Goal: Navigation & Orientation: Find specific page/section

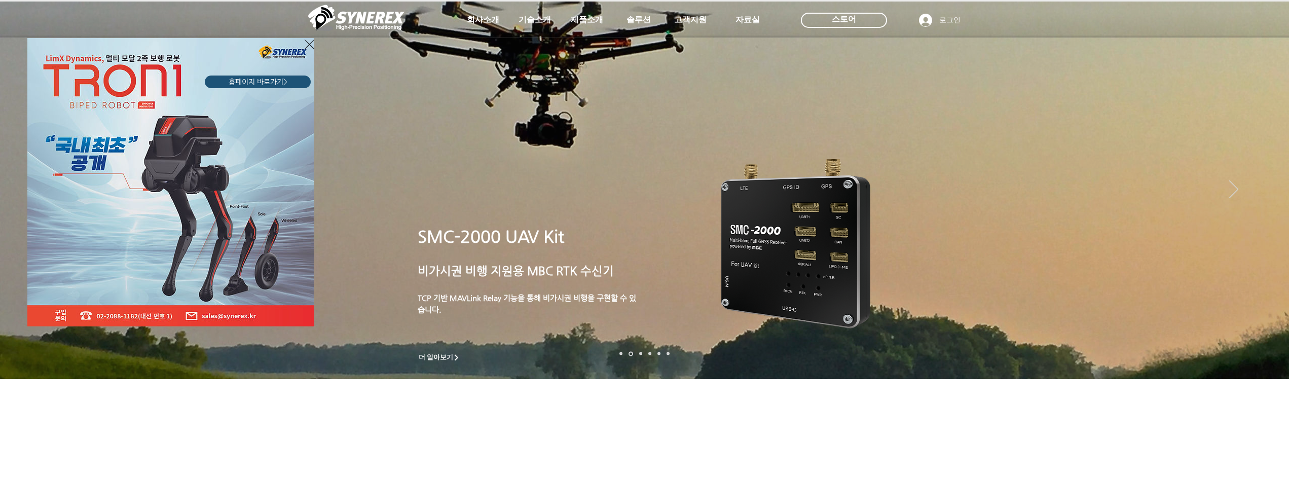
click at [305, 41] on icon "사이트로 돌아가기" at bounding box center [310, 44] width 10 height 13
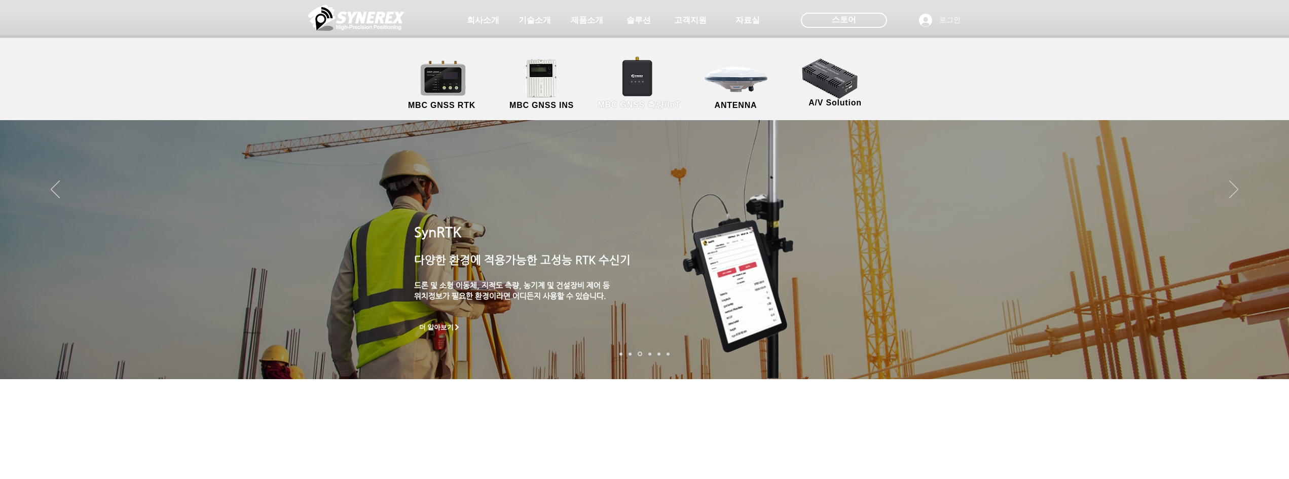
click at [637, 87] on link "MBC GNSS 측량/IoT" at bounding box center [639, 84] width 99 height 53
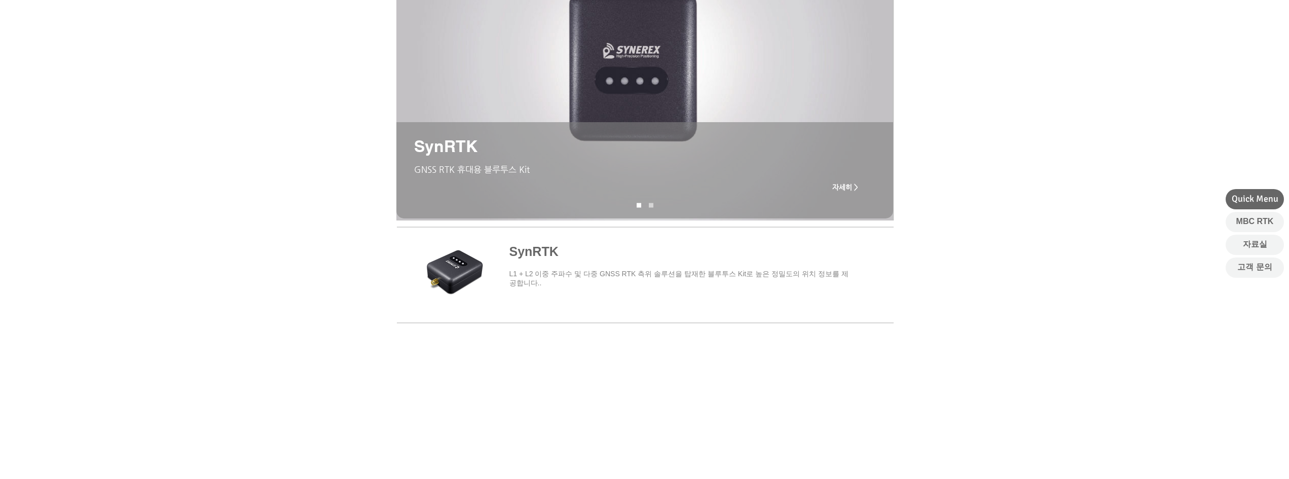
scroll to position [152, 0]
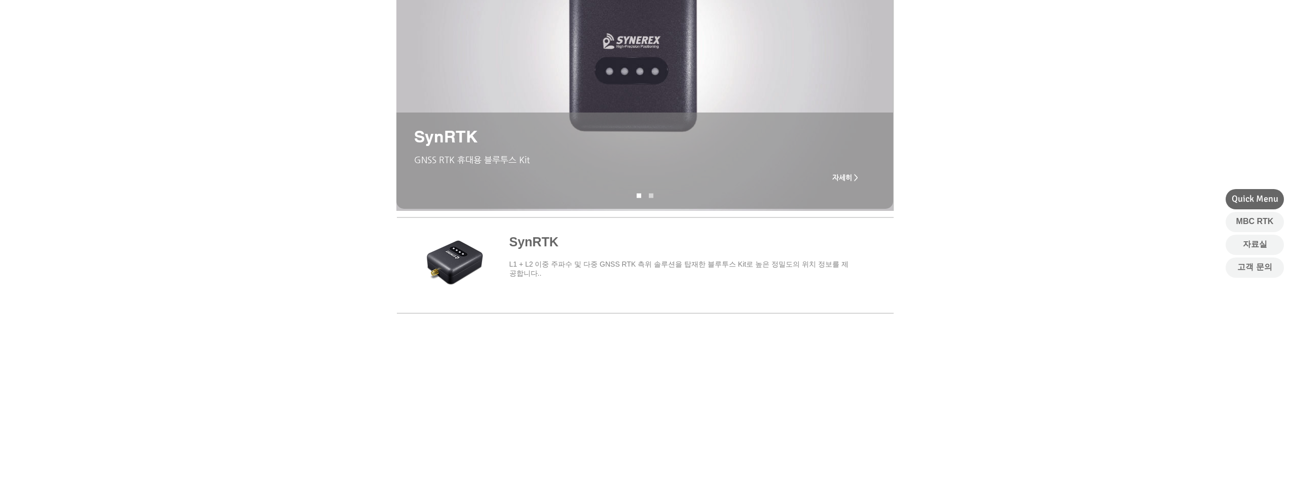
click at [551, 244] on span "main content" at bounding box center [644, 263] width 497 height 94
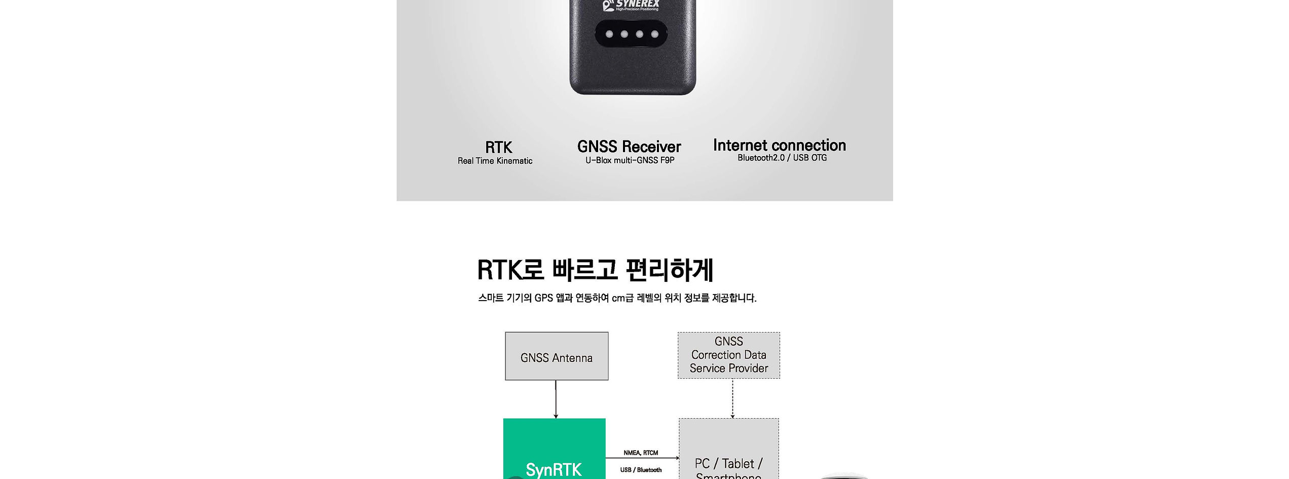
scroll to position [330, 0]
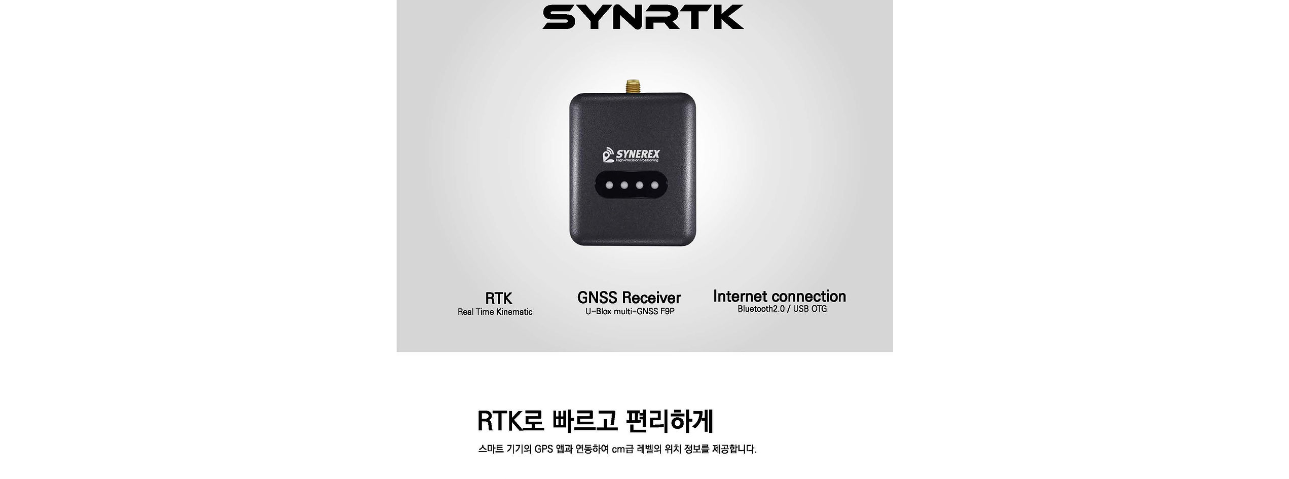
scroll to position [152, 0]
